Goal: Task Accomplishment & Management: Manage account settings

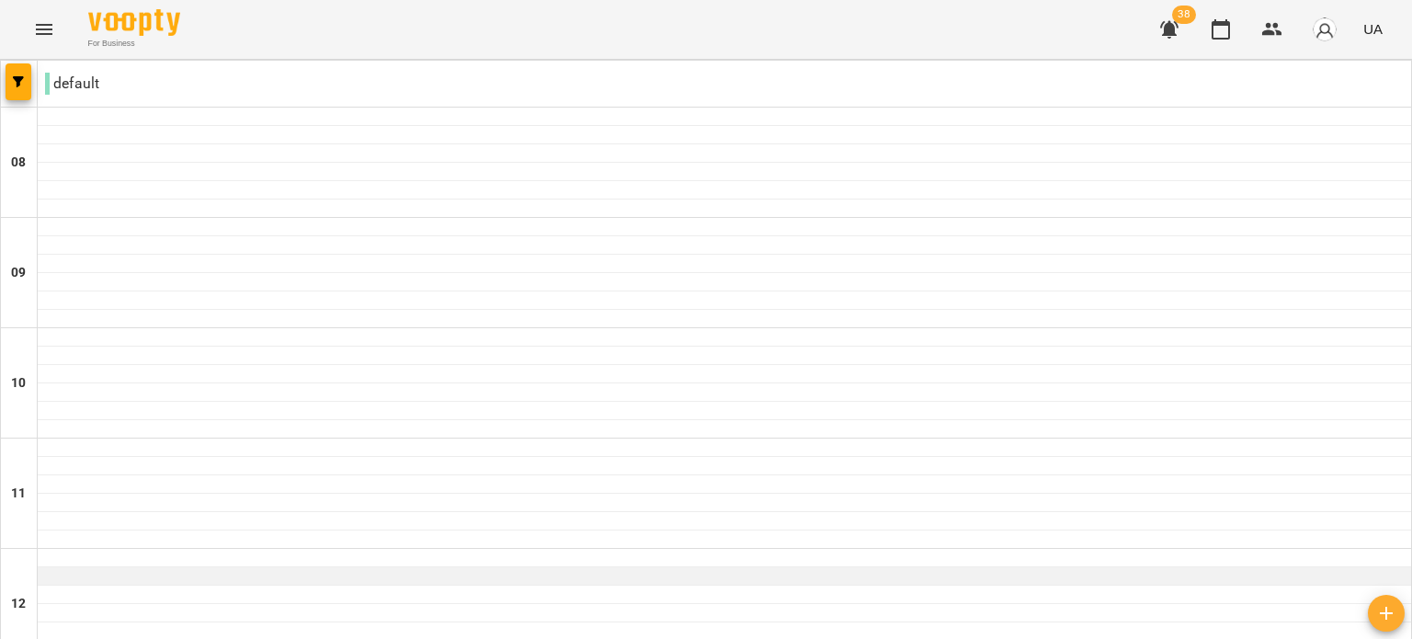
scroll to position [1355, 0]
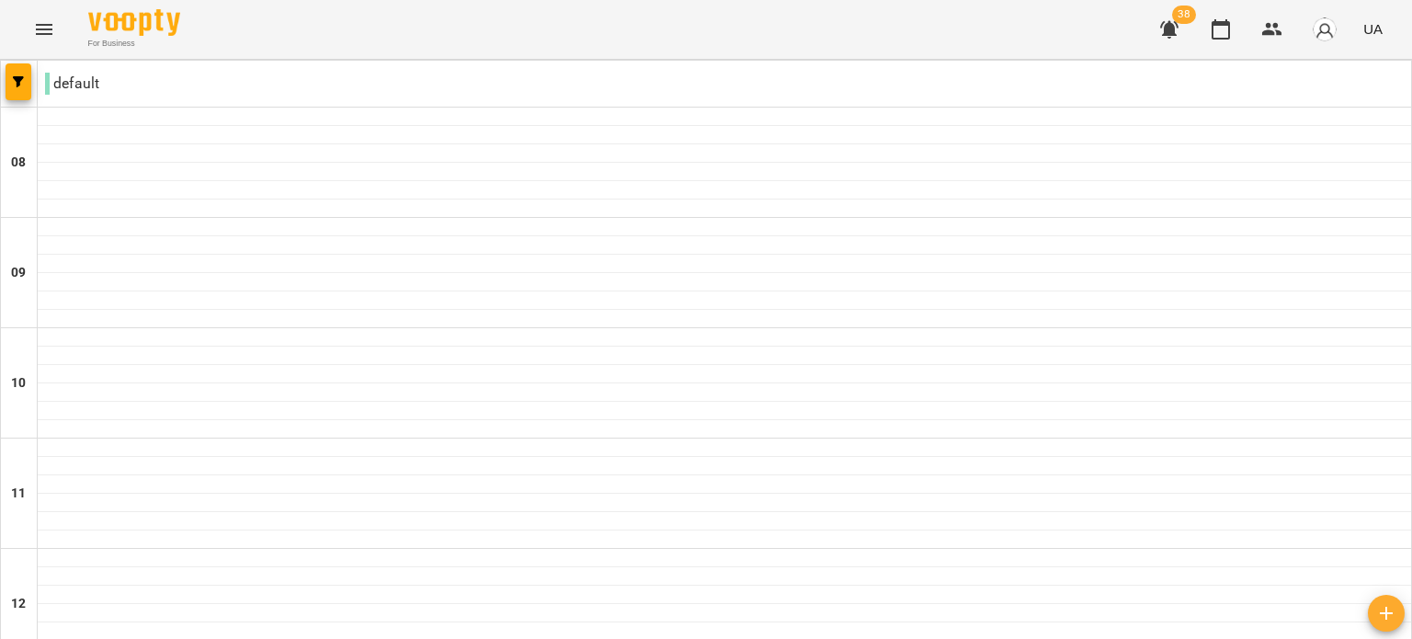
scroll to position [184, 0]
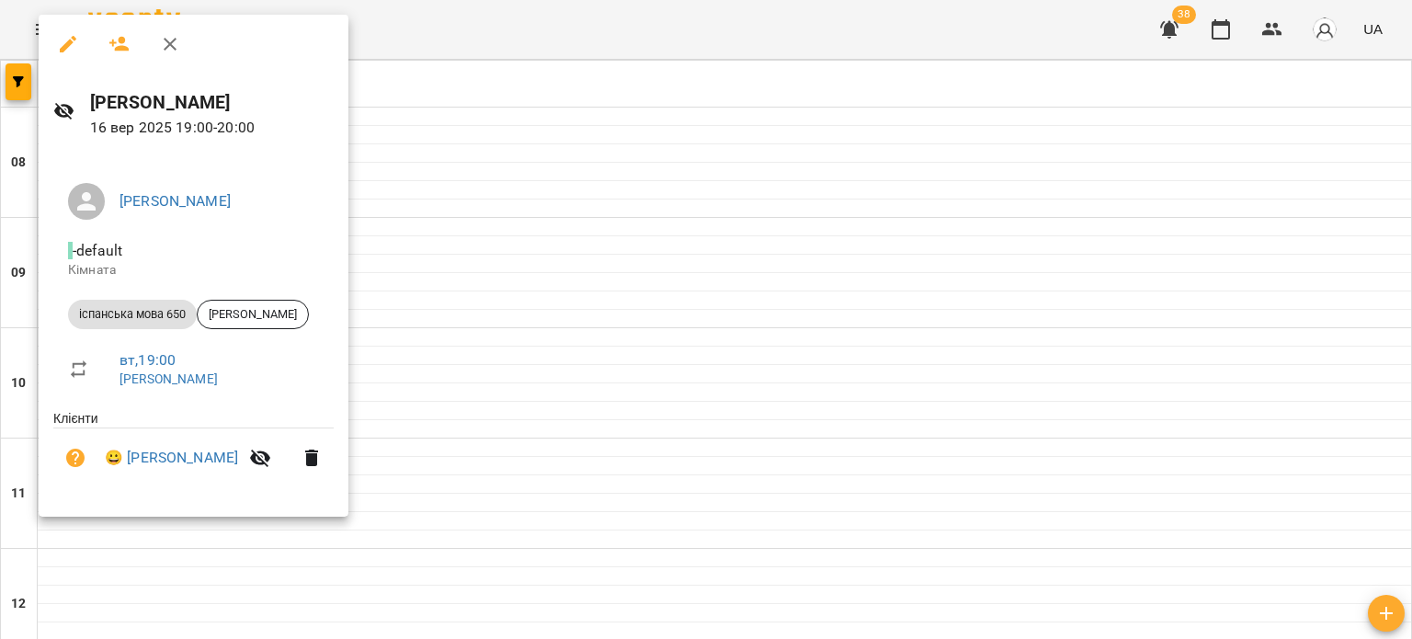
click at [166, 36] on icon "button" at bounding box center [170, 44] width 22 height 22
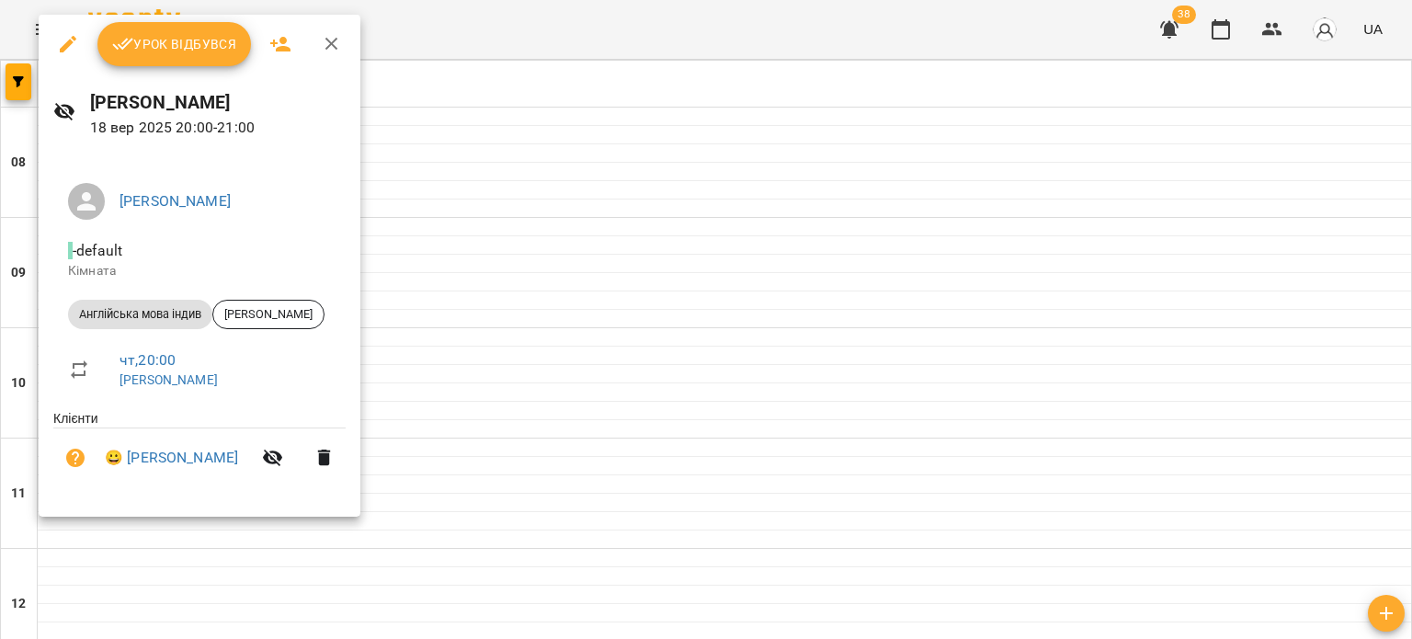
click at [158, 40] on span "Урок відбувся" at bounding box center [174, 44] width 125 height 22
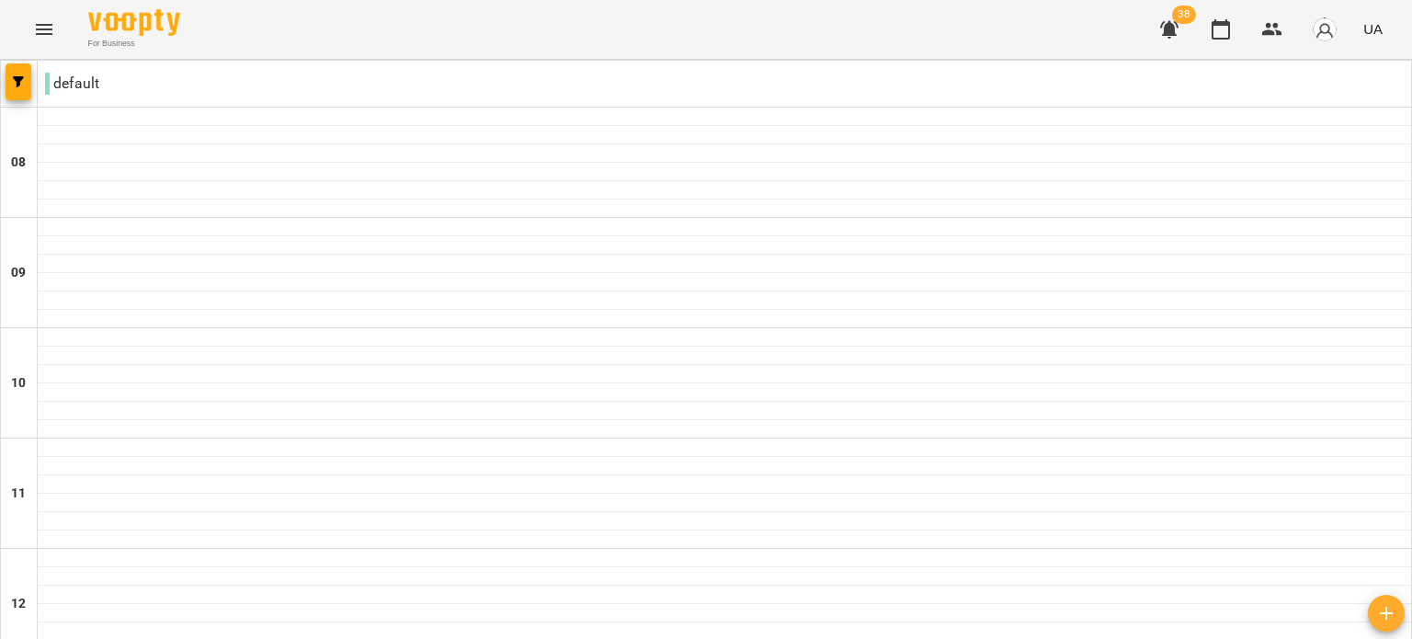
scroll to position [1355, 0]
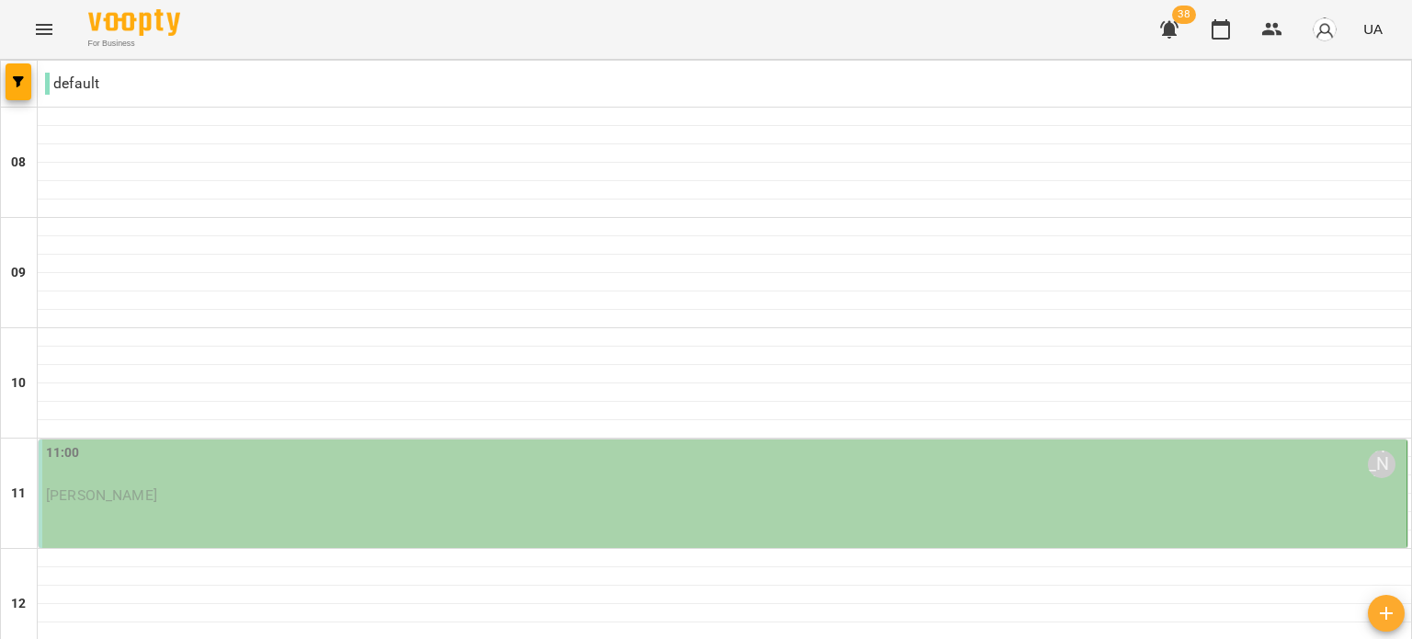
scroll to position [92, 0]
click at [371, 443] on div "11:00 [PERSON_NAME]" at bounding box center [724, 464] width 1357 height 42
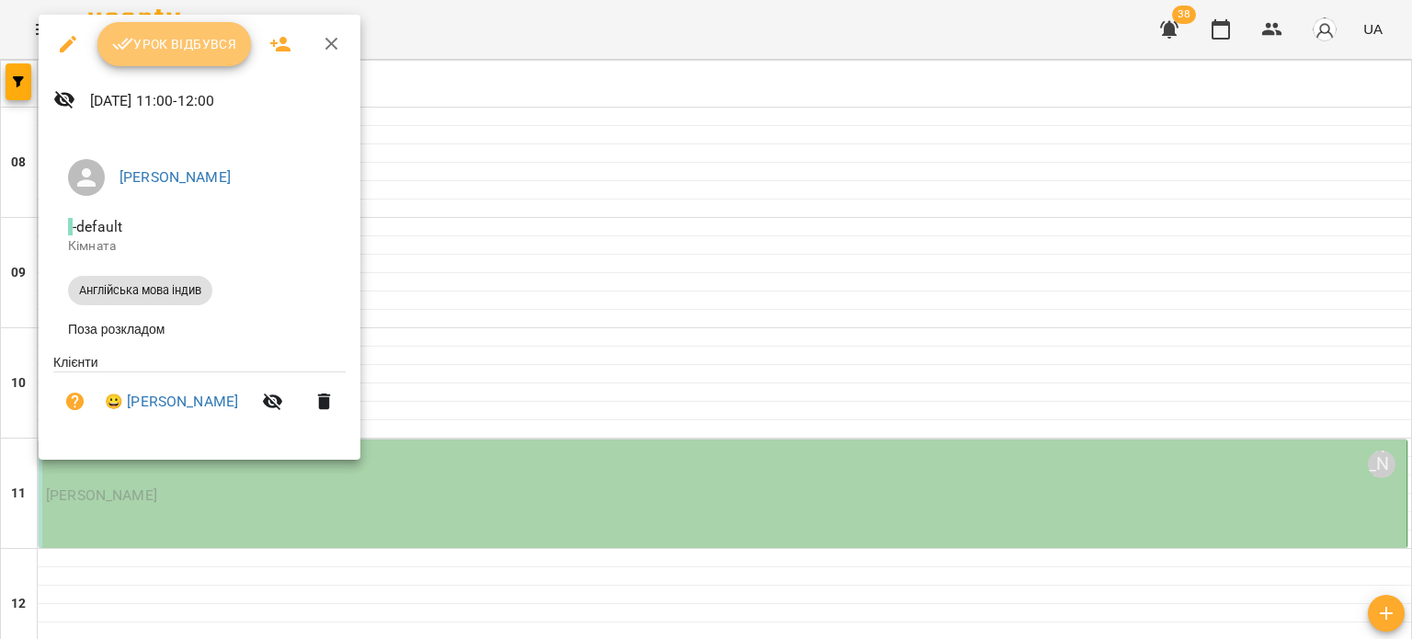
click at [203, 51] on span "Урок відбувся" at bounding box center [174, 44] width 125 height 22
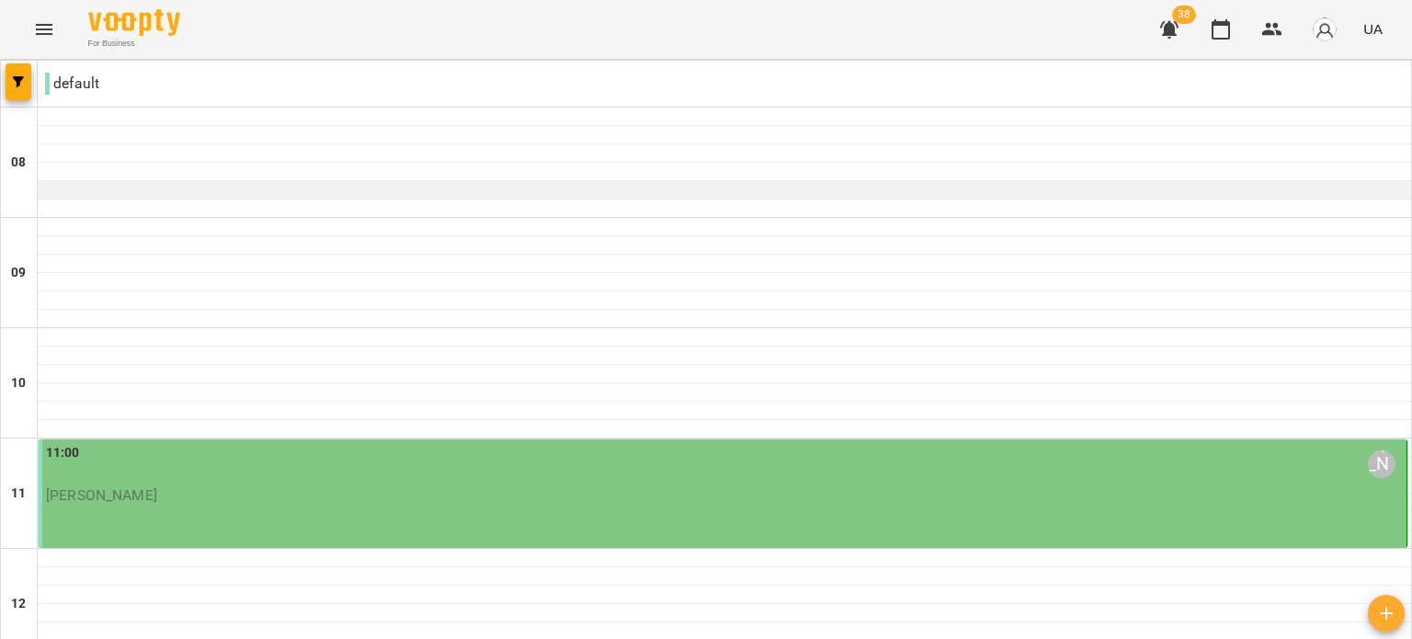
scroll to position [184, 0]
